Goal: Transaction & Acquisition: Purchase product/service

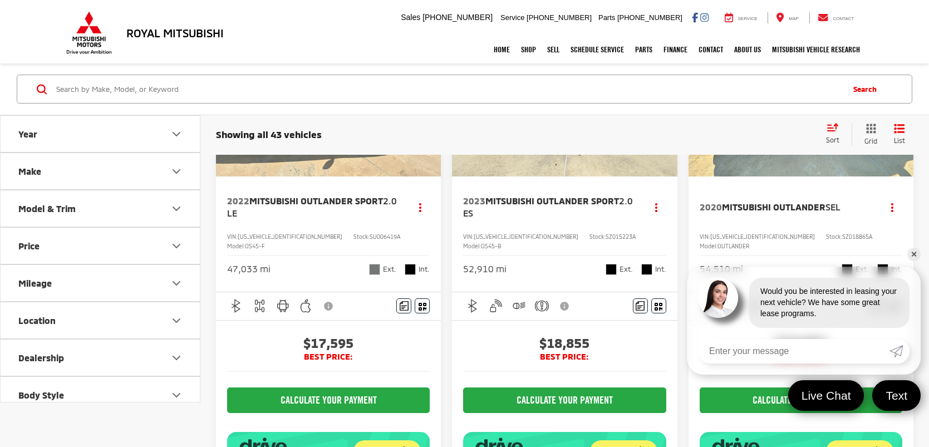
scroll to position [150, 0]
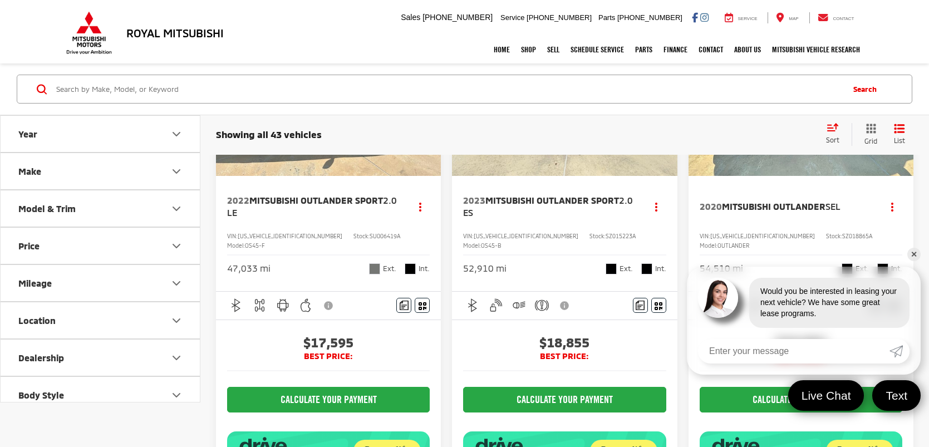
click at [748, 211] on span "2020 Mitsubishi Outlander SEL" at bounding box center [772, 206] width 145 height 12
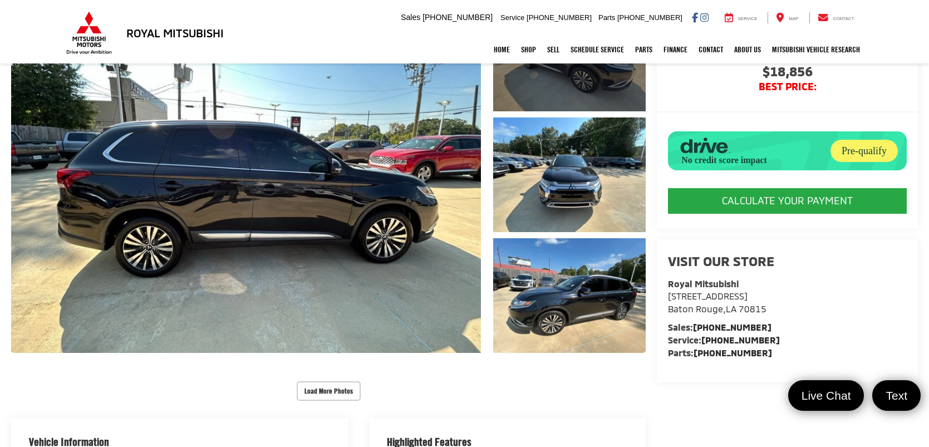
scroll to position [162, 0]
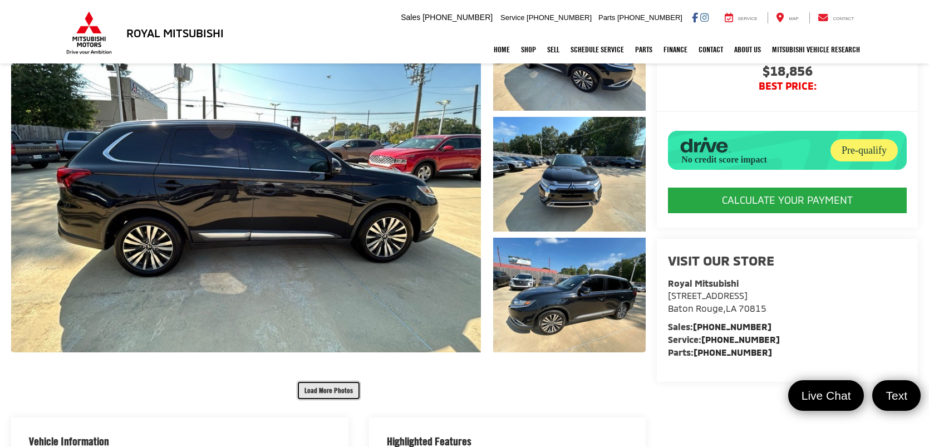
click at [334, 388] on button "Load More Photos" at bounding box center [329, 390] width 64 height 19
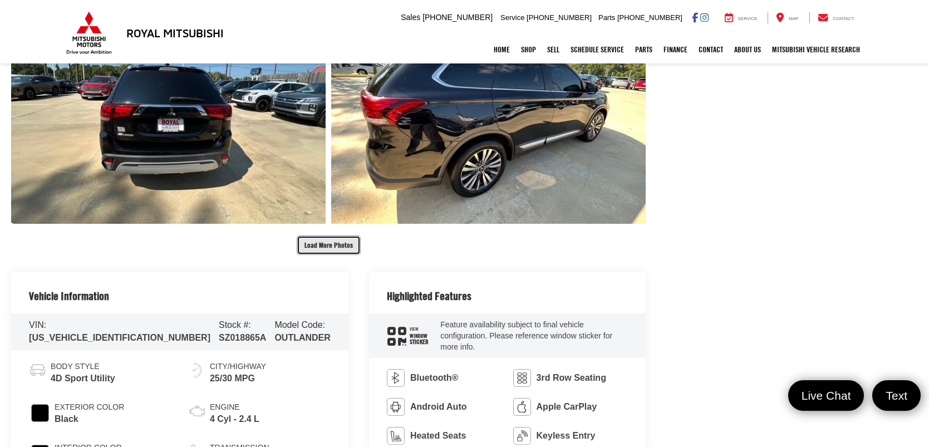
scroll to position [770, 0]
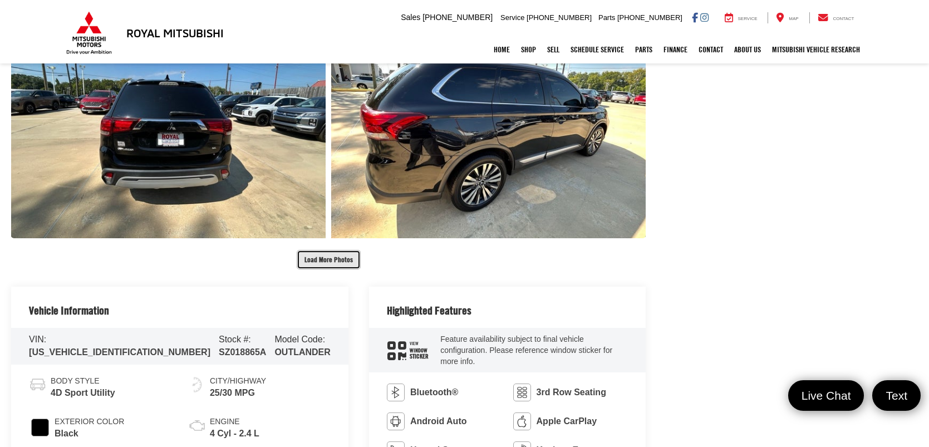
click at [332, 269] on button "Load More Photos" at bounding box center [329, 259] width 64 height 19
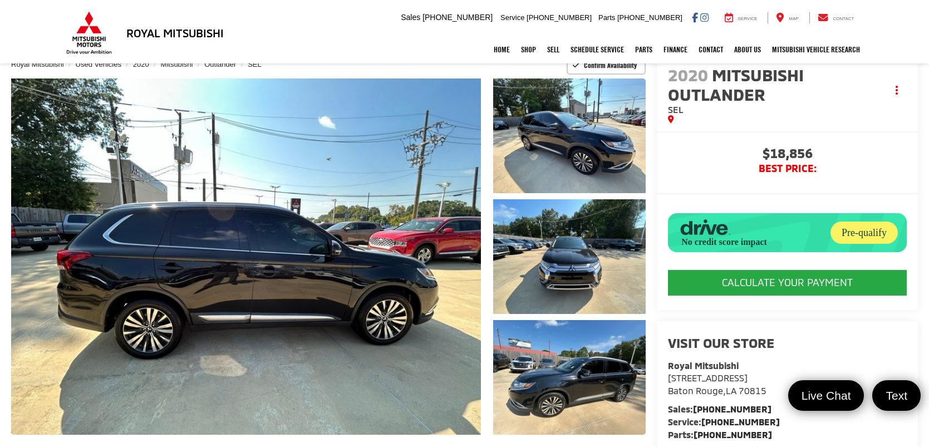
scroll to position [0, 0]
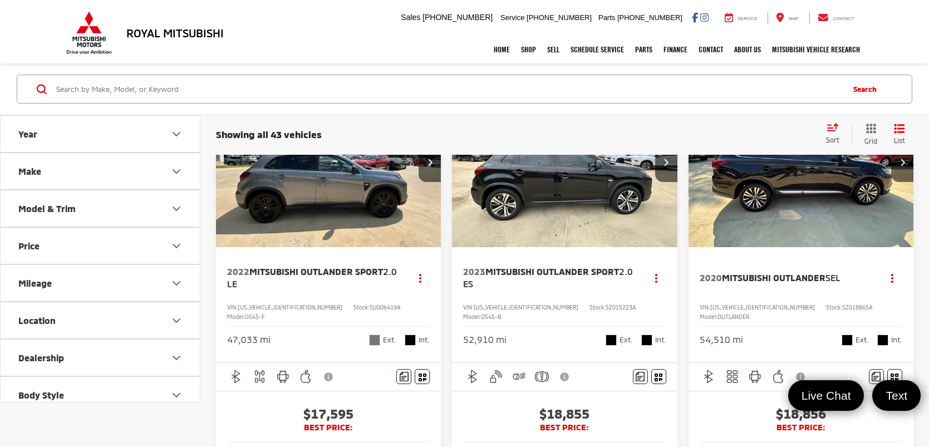
scroll to position [77, 0]
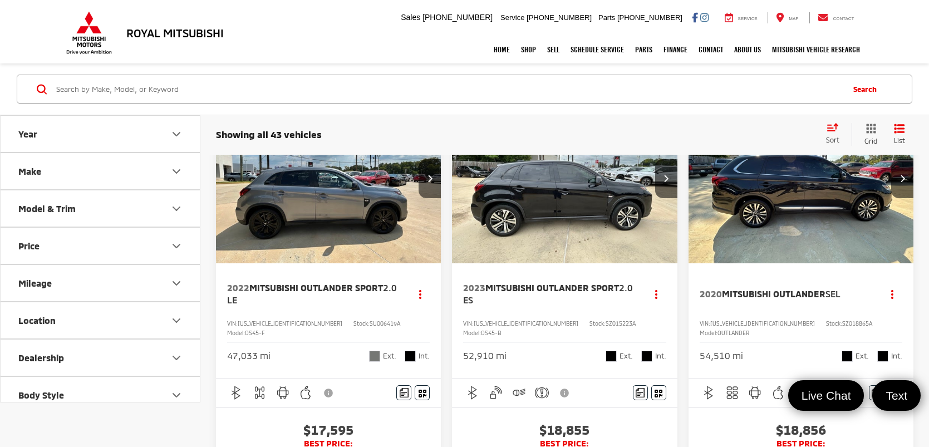
scroll to position [51, 0]
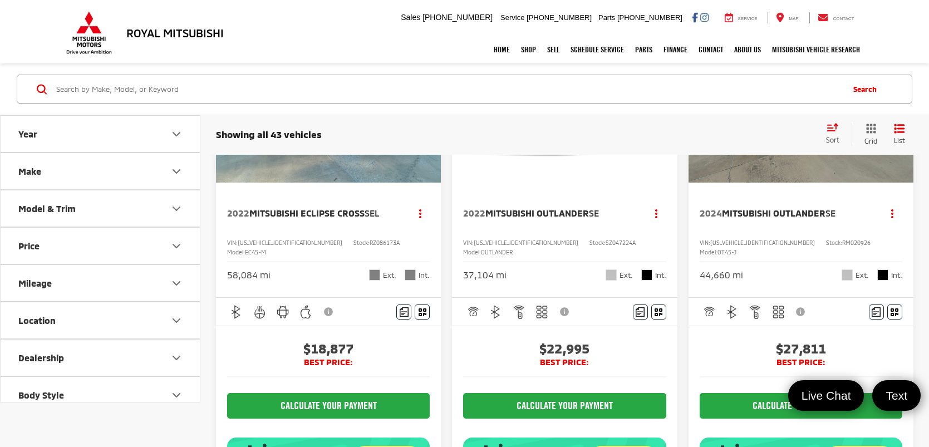
scroll to position [679, 0]
